Goal: Task Accomplishment & Management: Manage account settings

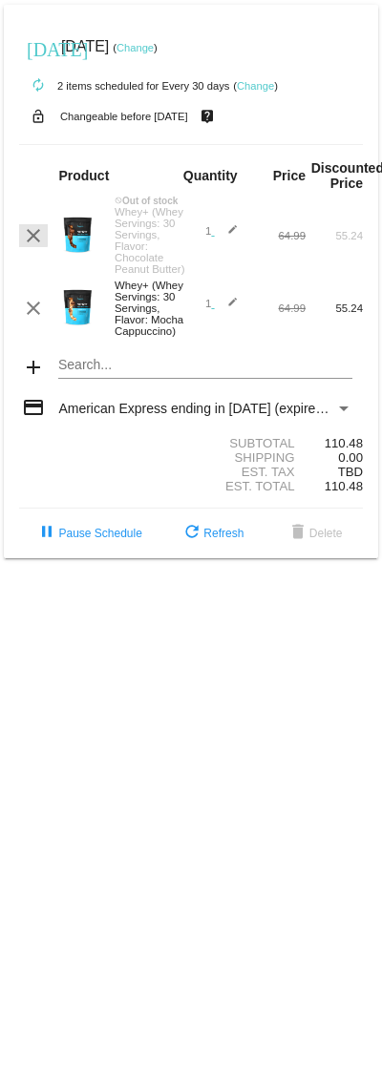
click at [31, 244] on mat-icon "clear" at bounding box center [33, 235] width 23 height 23
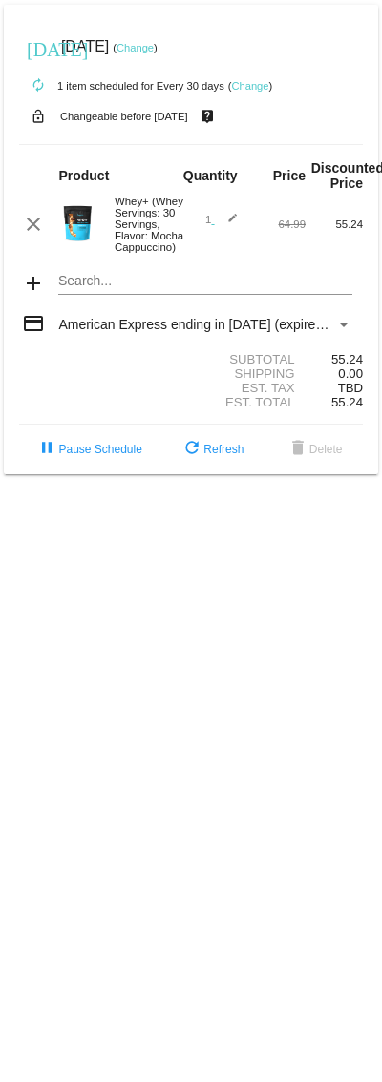
click at [151, 243] on div "Whey+ (Whey Servings: 30 Servings, Flavor: Mocha Cappuccino)" at bounding box center [148, 224] width 86 height 57
click at [215, 226] on mat-icon "edit" at bounding box center [226, 224] width 23 height 23
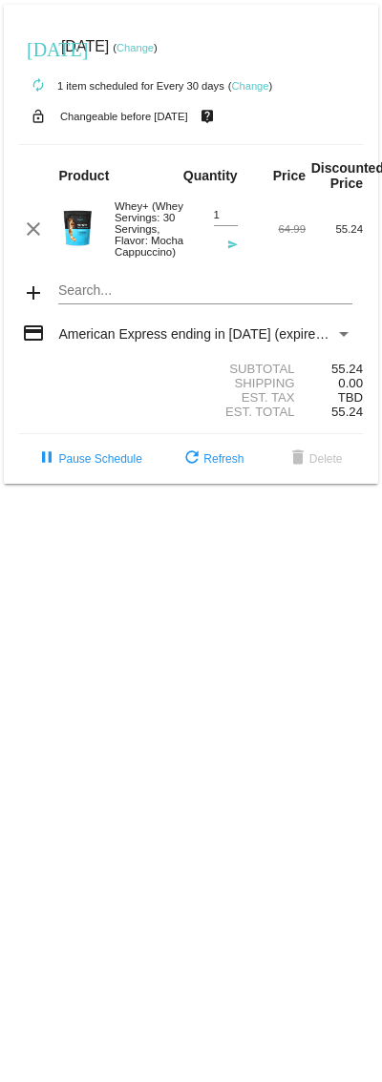
click at [240, 251] on div "1 Quantity send" at bounding box center [219, 229] width 57 height 67
click at [235, 239] on div "1 Quantity" at bounding box center [226, 218] width 24 height 44
click at [223, 221] on input "1" at bounding box center [226, 215] width 24 height 12
type input "2"
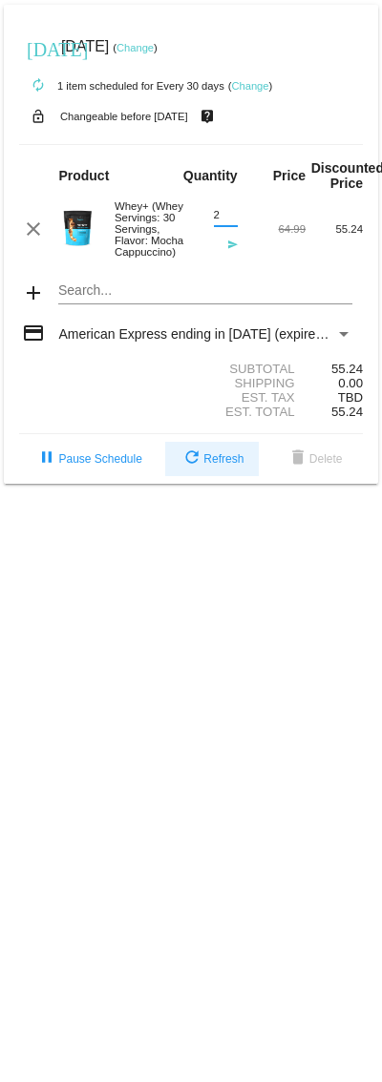
click at [202, 466] on span "refresh Refresh" at bounding box center [211, 458] width 63 height 13
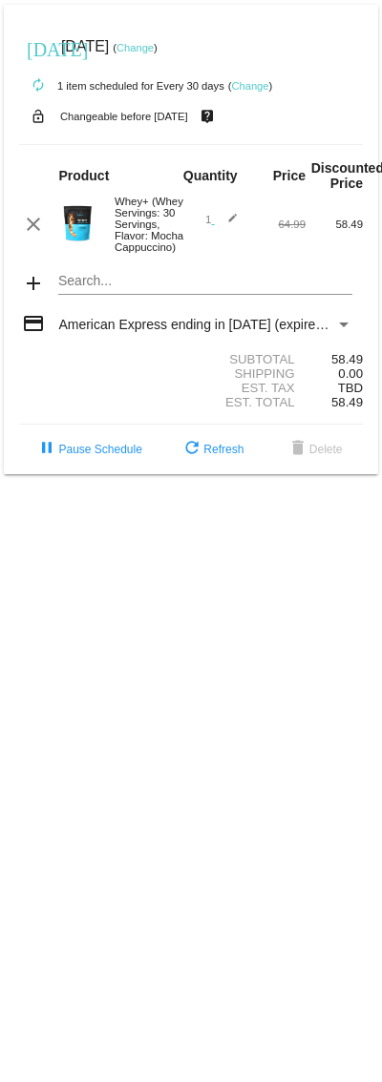
click at [144, 247] on div "Whey+ (Whey Servings: 30 Servings, Flavor: Mocha Cappuccino)" at bounding box center [148, 224] width 86 height 57
click at [225, 233] on mat-icon "edit" at bounding box center [226, 224] width 23 height 23
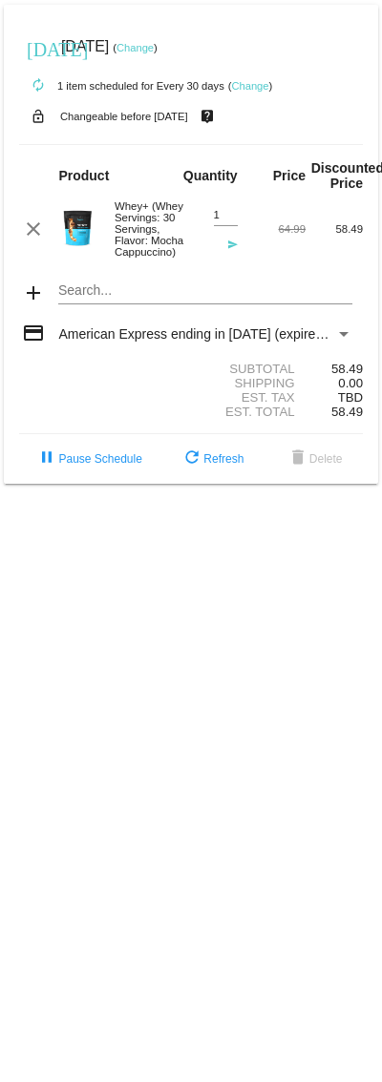
click at [226, 221] on input "1" at bounding box center [226, 215] width 24 height 12
type input "2"
click at [45, 231] on button "clear" at bounding box center [33, 229] width 29 height 23
